Goal: Information Seeking & Learning: Learn about a topic

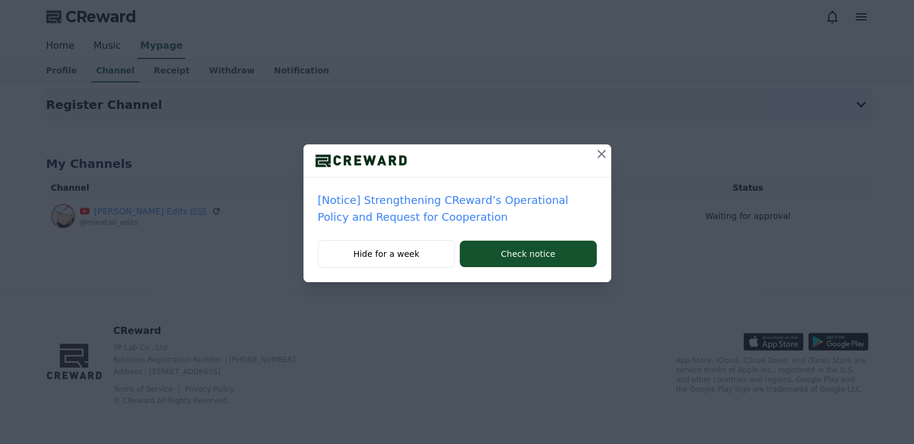
click at [488, 328] on div "[Notice] Strengthening CReward’s Operational Policy and Request for Cooperation…" at bounding box center [457, 222] width 914 height 444
click at [458, 160] on div at bounding box center [458, 160] width 308 height 33
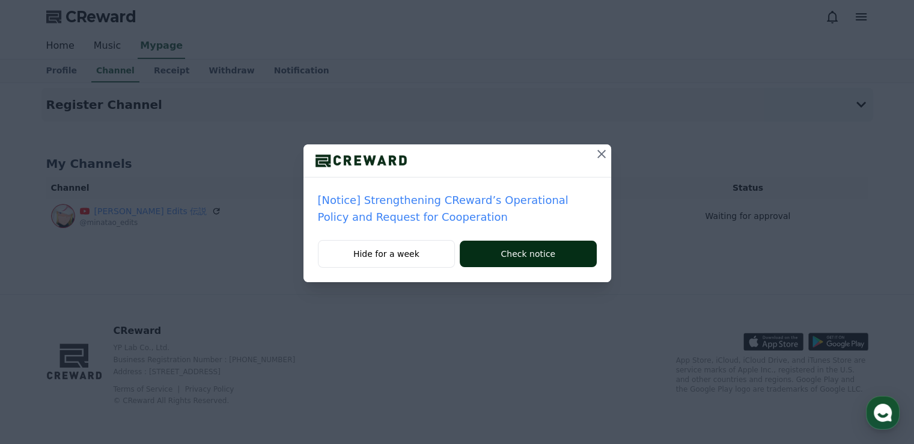
click at [510, 261] on button "Check notice" at bounding box center [528, 253] width 136 height 26
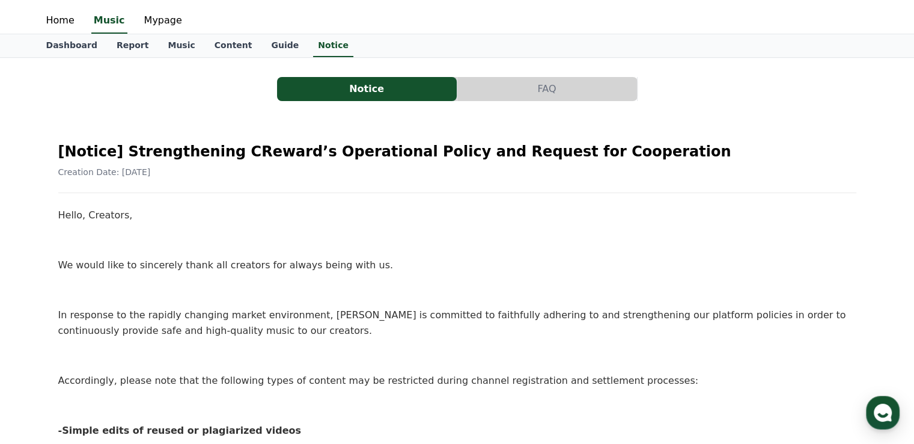
scroll to position [60, 0]
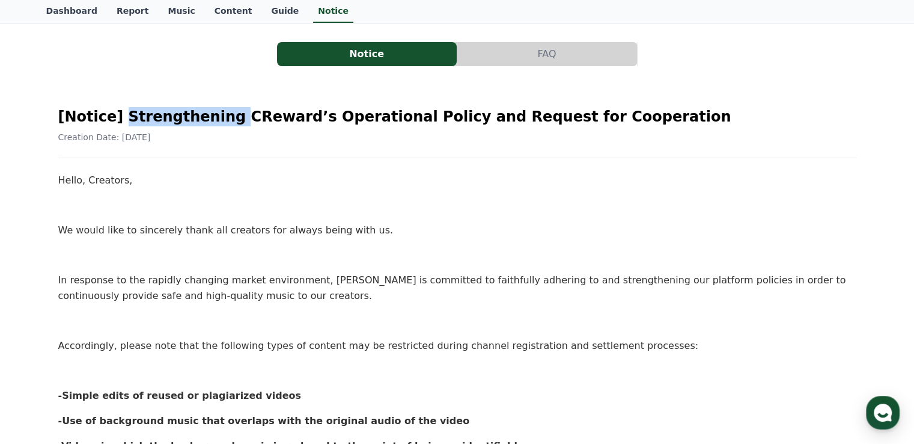
drag, startPoint x: 120, startPoint y: 117, endPoint x: 220, endPoint y: 118, distance: 99.8
click at [220, 118] on h2 "[Notice] Strengthening CReward’s Operational Policy and Request for Cooperation" at bounding box center [457, 116] width 798 height 19
click at [212, 126] on div at bounding box center [212, 126] width 0 height 0
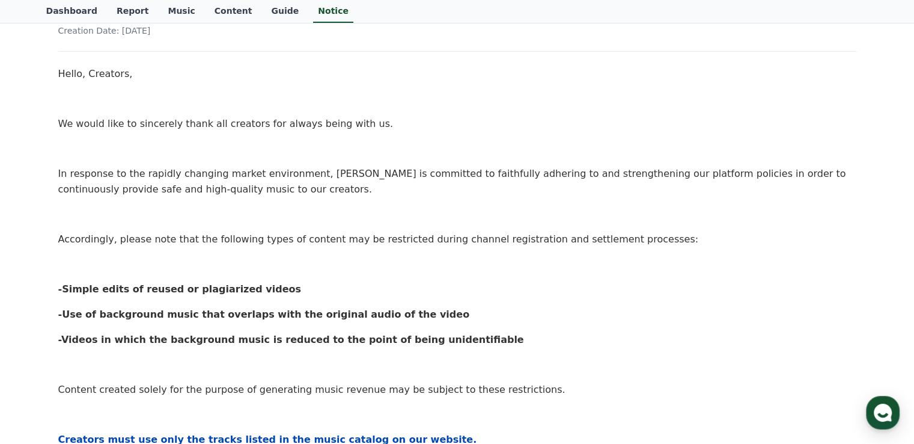
scroll to position [180, 0]
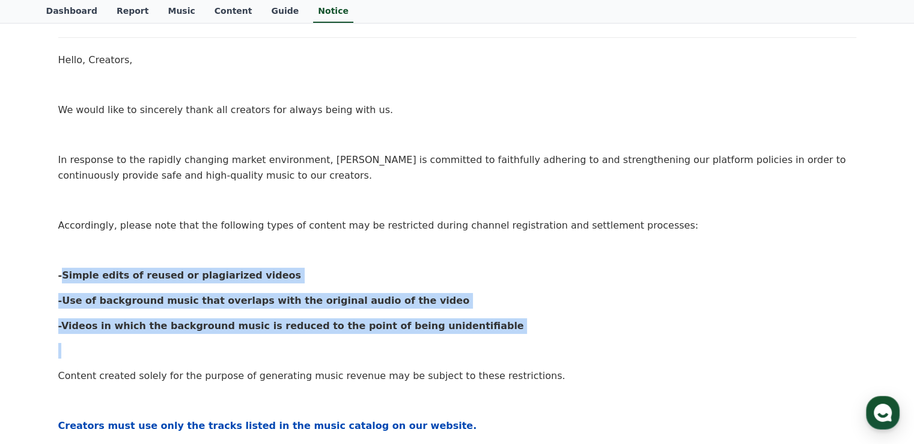
drag, startPoint x: 53, startPoint y: 267, endPoint x: 495, endPoint y: 341, distance: 448.1
click at [495, 341] on div "[Notice] Strengthening CReward’s Operational Policy and Request for Cooperation…" at bounding box center [457, 373] width 813 height 807
click at [442, 343] on p at bounding box center [457, 351] width 798 height 16
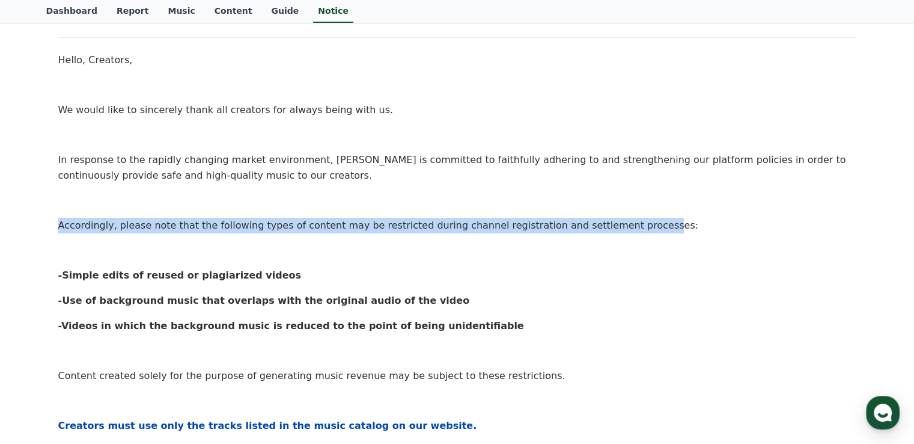
drag, startPoint x: 67, startPoint y: 222, endPoint x: 609, endPoint y: 229, distance: 541.7
click at [608, 229] on div "[Notice] Strengthening CReward’s Operational Policy and Request for Cooperation…" at bounding box center [457, 373] width 813 height 807
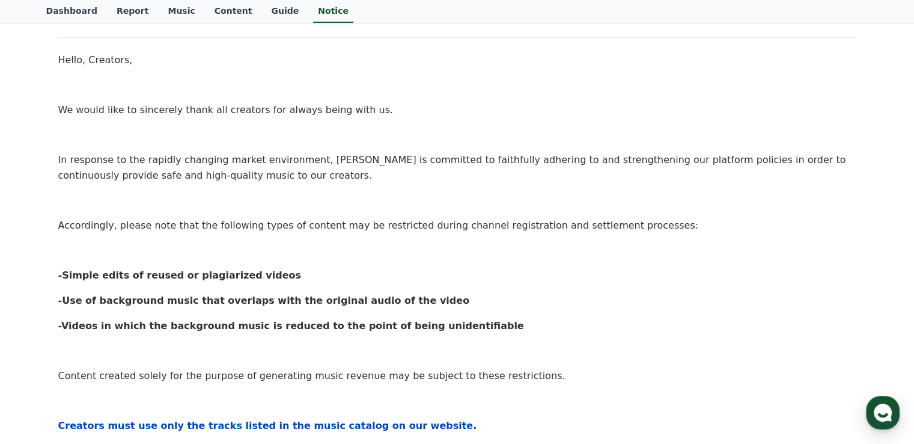
click at [619, 227] on p "Accordingly, please note that the following types of content may be restricted …" at bounding box center [457, 226] width 798 height 16
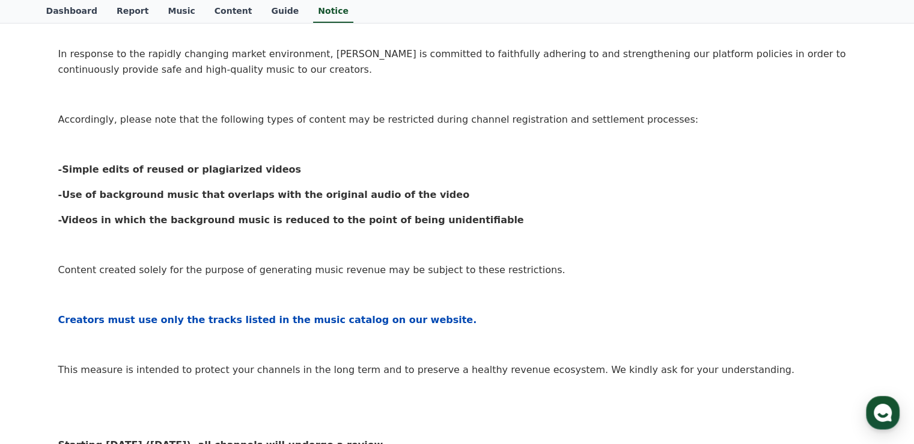
scroll to position [301, 0]
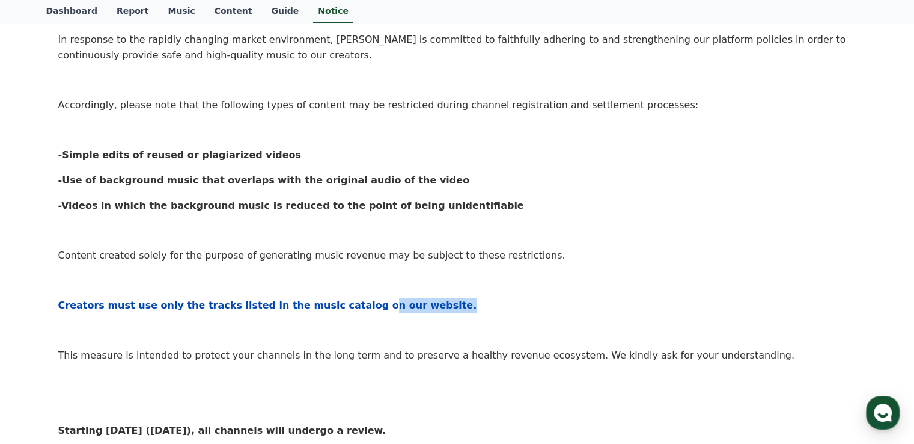
drag, startPoint x: 335, startPoint y: 295, endPoint x: 455, endPoint y: 306, distance: 120.7
click at [455, 306] on div "Hello, Creators, We would like to sincerely thank all creators for always being…" at bounding box center [457, 272] width 798 height 681
click at [455, 306] on p "Creators must use only the tracks listed in the music catalog on our website." at bounding box center [457, 306] width 798 height 16
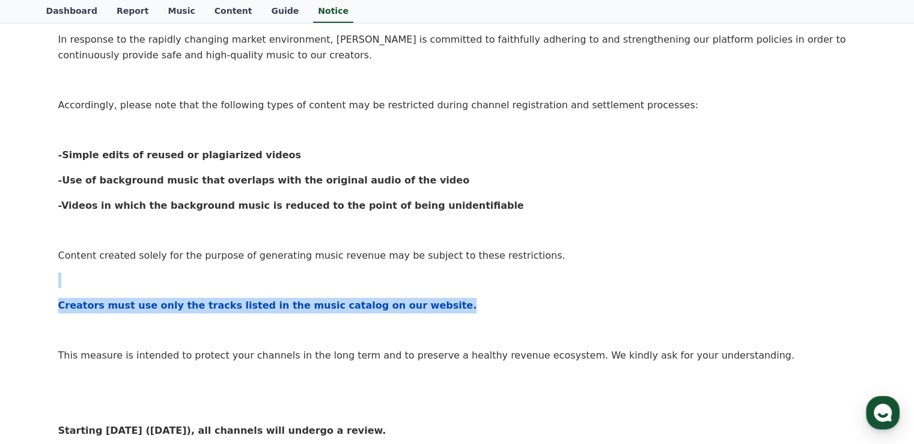
drag, startPoint x: 439, startPoint y: 276, endPoint x: 457, endPoint y: 293, distance: 24.7
click at [457, 293] on div "Hello, Creators, We would like to sincerely thank all creators for always being…" at bounding box center [457, 272] width 798 height 681
click at [449, 281] on div at bounding box center [449, 281] width 0 height 0
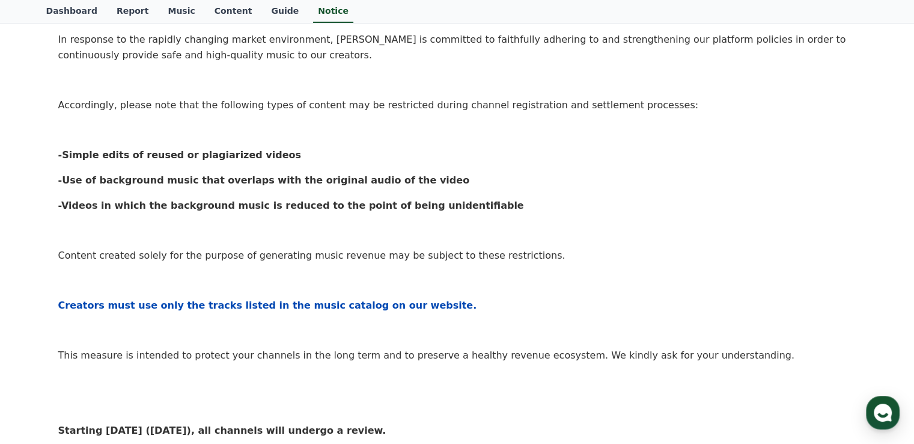
click at [439, 313] on div "Hello, Creators, We would like to sincerely thank all creators for always being…" at bounding box center [457, 272] width 798 height 681
click at [439, 314] on div "Hello, Creators, We would like to sincerely thank all creators for always being…" at bounding box center [457, 272] width 798 height 681
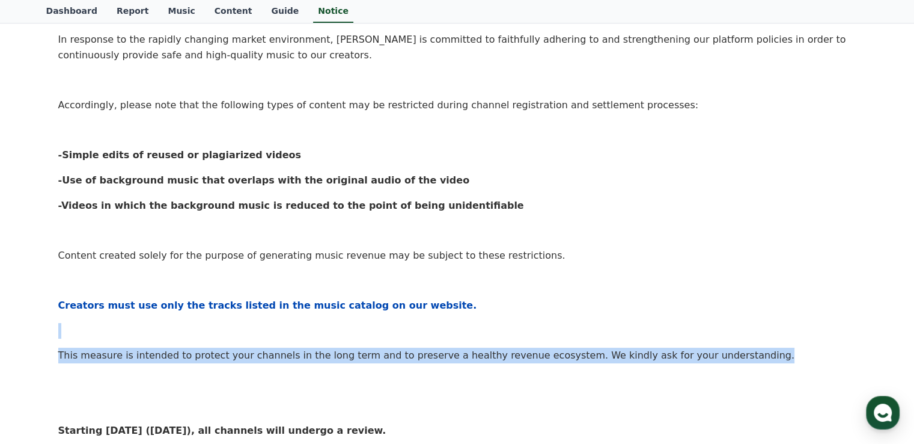
drag, startPoint x: 618, startPoint y: 323, endPoint x: 716, endPoint y: 346, distance: 100.8
click at [716, 346] on div "Hello, Creators, We would like to sincerely thank all creators for always being…" at bounding box center [457, 272] width 798 height 681
click at [708, 331] on div at bounding box center [708, 331] width 0 height 0
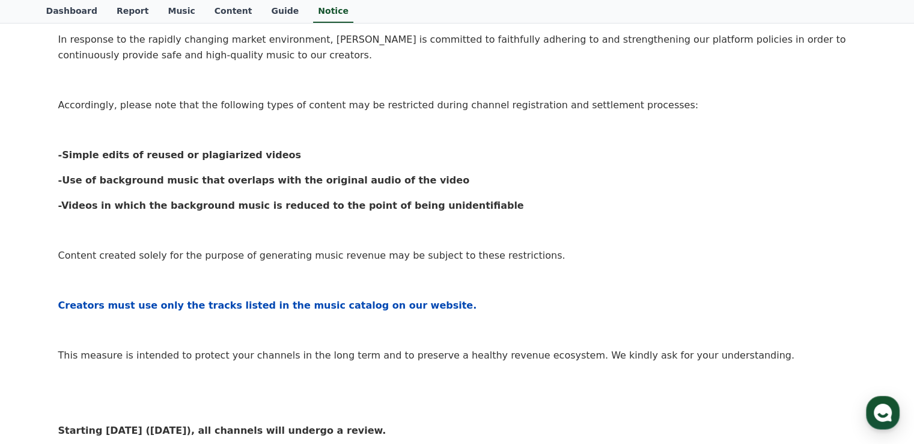
click at [629, 310] on p "Creators must use only the tracks listed in the music catalog on our website." at bounding box center [457, 306] width 798 height 16
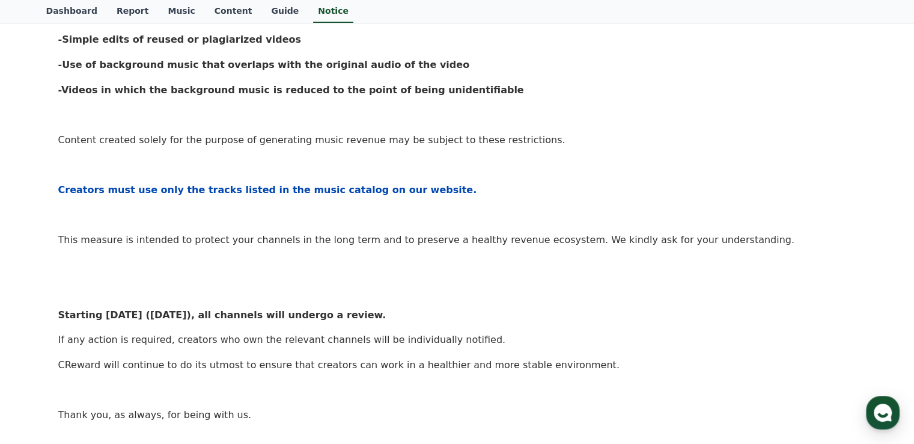
scroll to position [421, 0]
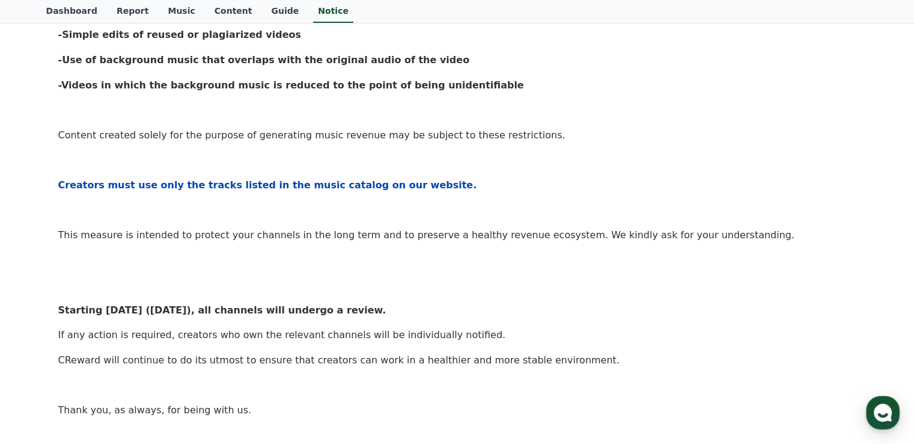
drag, startPoint x: 415, startPoint y: 299, endPoint x: 581, endPoint y: 366, distance: 179.2
click at [581, 366] on div "Hello, Creators, We would like to sincerely thank all creators for always being…" at bounding box center [457, 152] width 798 height 681
click at [572, 361] on p "CReward will continue to do its utmost to ensure that creators can work in a he…" at bounding box center [457, 360] width 798 height 16
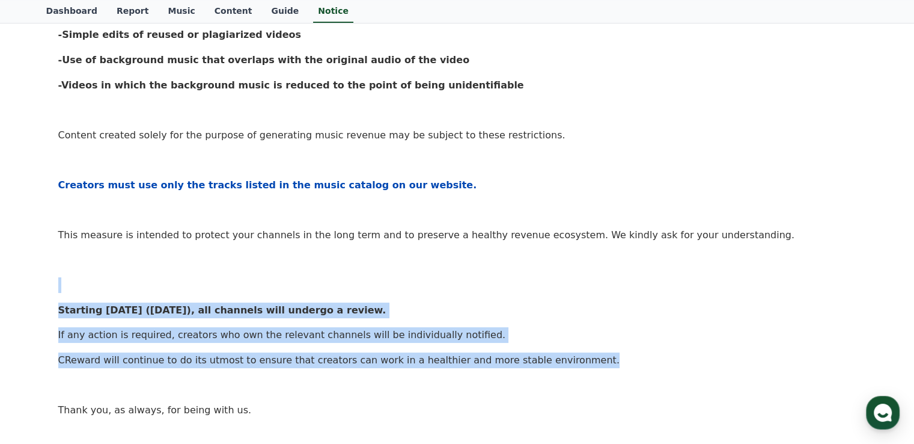
drag, startPoint x: 450, startPoint y: 286, endPoint x: 588, endPoint y: 362, distance: 157.7
click at [588, 362] on div "Hello, Creators, We would like to sincerely thank all creators for always being…" at bounding box center [457, 152] width 798 height 681
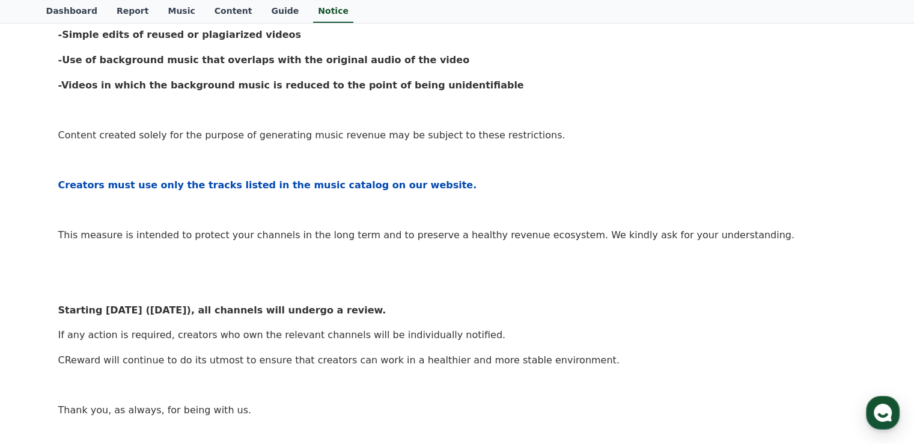
click at [586, 369] on div "Hello, Creators, We would like to sincerely thank all creators for always being…" at bounding box center [457, 152] width 798 height 681
drag, startPoint x: 519, startPoint y: 303, endPoint x: 545, endPoint y: 328, distance: 36.1
click at [545, 328] on div "Hello, Creators, We would like to sincerely thank all creators for always being…" at bounding box center [457, 152] width 798 height 681
click at [537, 341] on div at bounding box center [537, 341] width 0 height 0
click at [540, 313] on p "Starting [DATE] ([DATE]), all channels will undergo a review." at bounding box center [457, 310] width 798 height 16
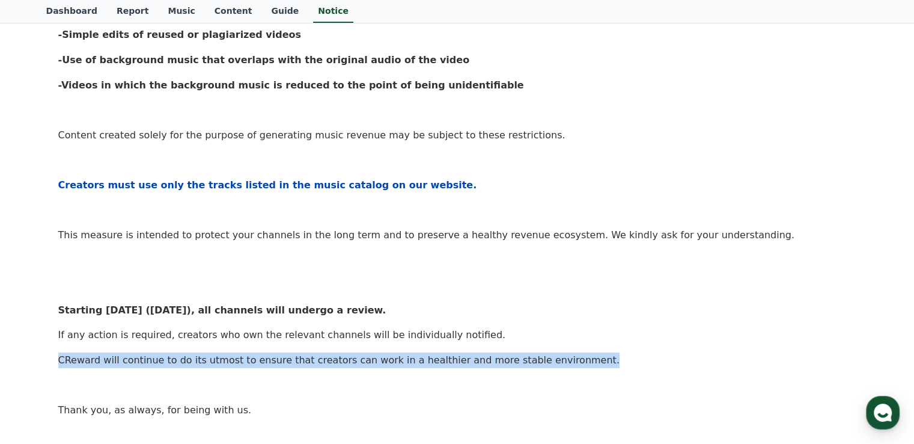
drag, startPoint x: 563, startPoint y: 355, endPoint x: 557, endPoint y: 341, distance: 14.5
click at [557, 341] on div "Hello, Creators, We would like to sincerely thank all creators for always being…" at bounding box center [457, 152] width 798 height 681
click at [549, 311] on div at bounding box center [549, 311] width 0 height 0
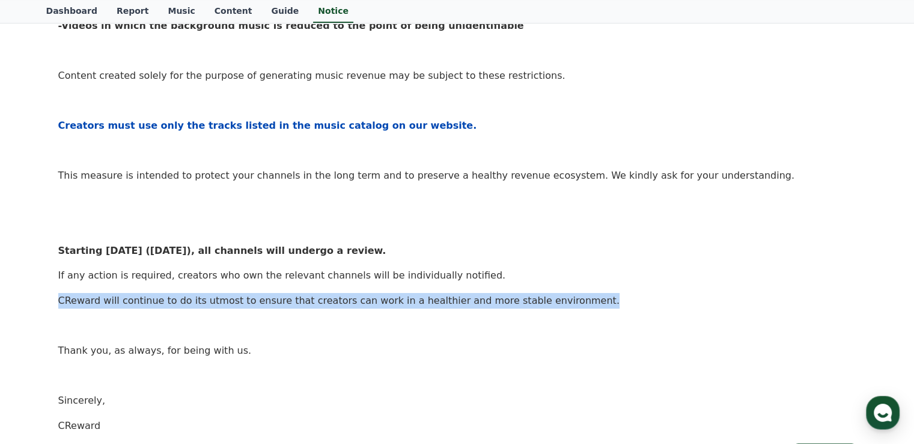
scroll to position [481, 0]
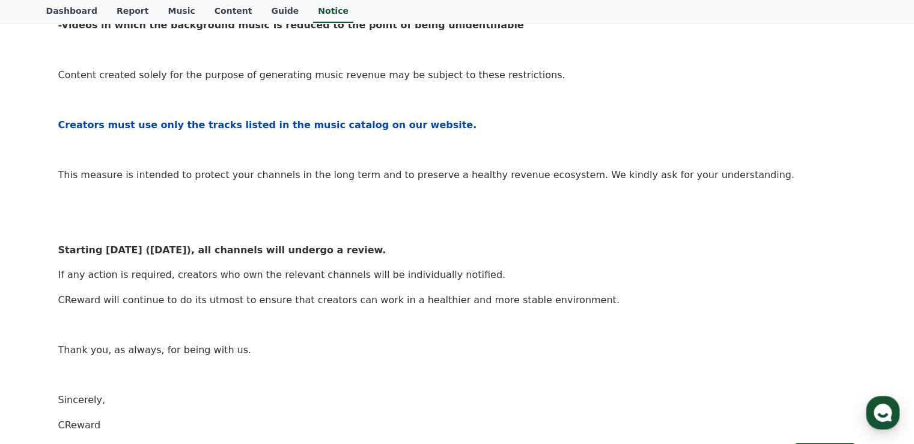
click at [485, 340] on div "Hello, Creators, We would like to sincerely thank all creators for always being…" at bounding box center [457, 92] width 798 height 681
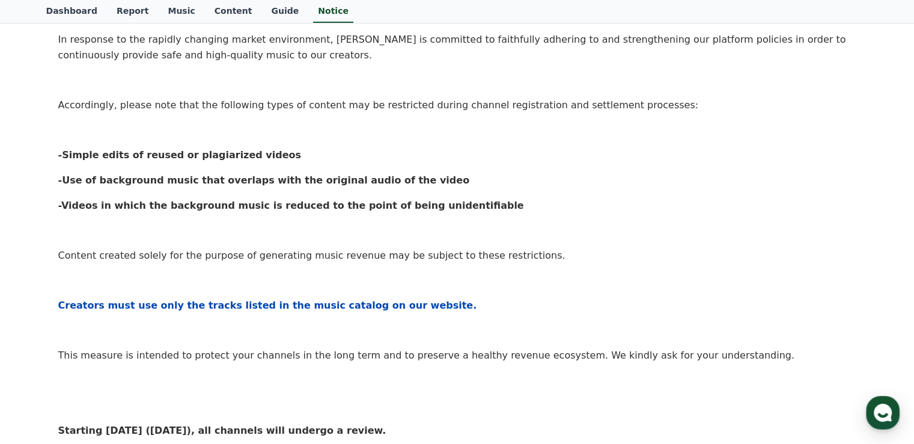
scroll to position [0, 0]
